Goal: Task Accomplishment & Management: Complete application form

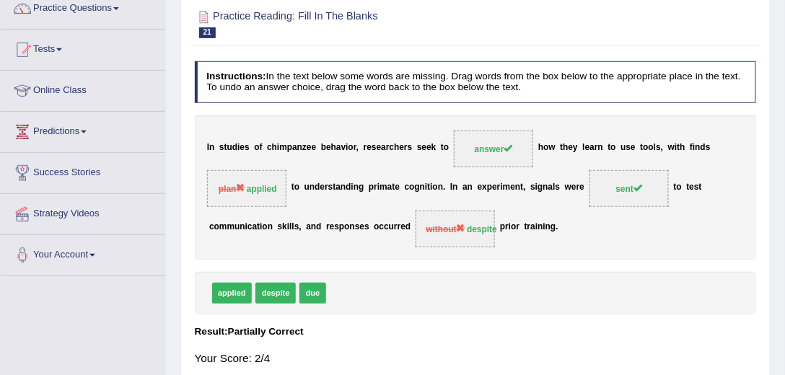
scroll to position [1, 0]
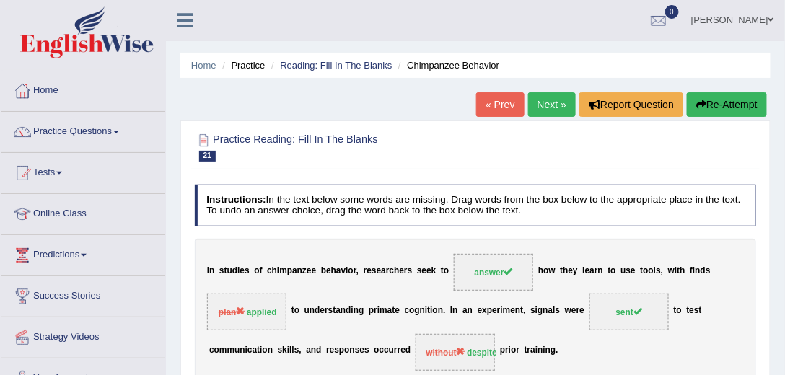
click at [549, 108] on link "Next »" at bounding box center [552, 104] width 48 height 25
